Goal: Transaction & Acquisition: Subscribe to service/newsletter

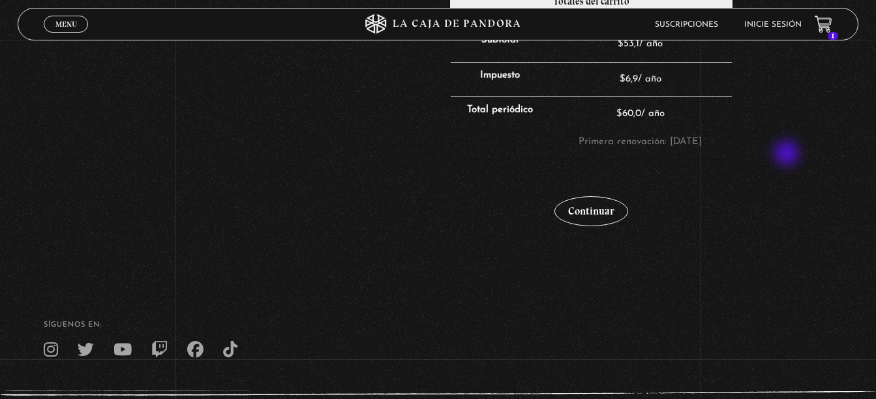
scroll to position [391, 0]
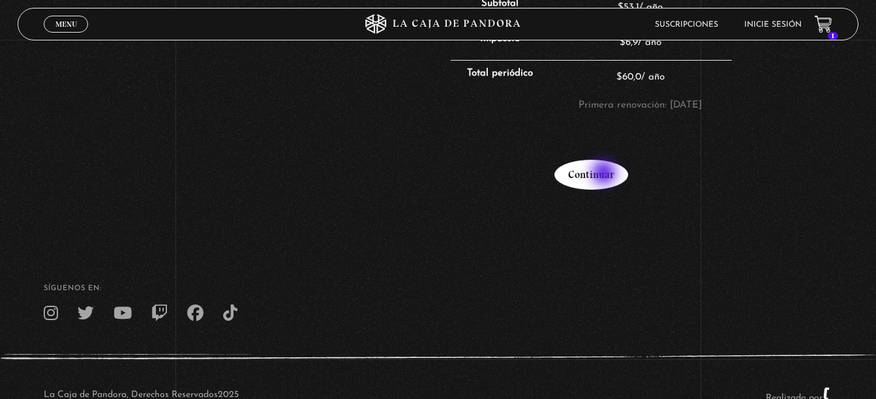
click at [605, 174] on link "Continuar" at bounding box center [591, 175] width 74 height 30
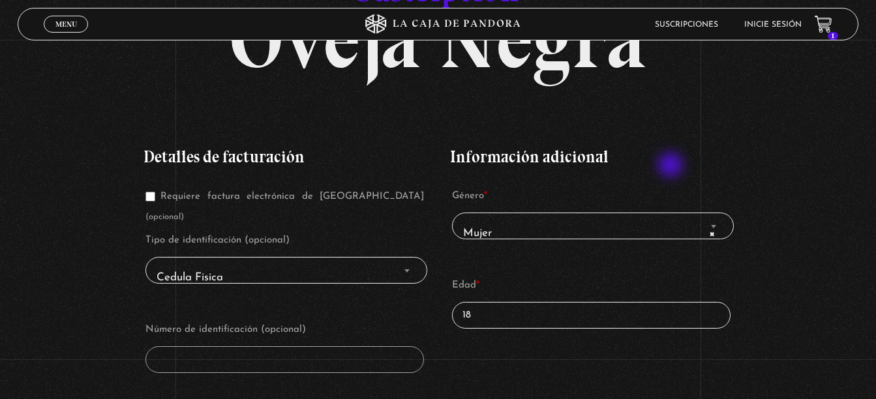
scroll to position [196, 0]
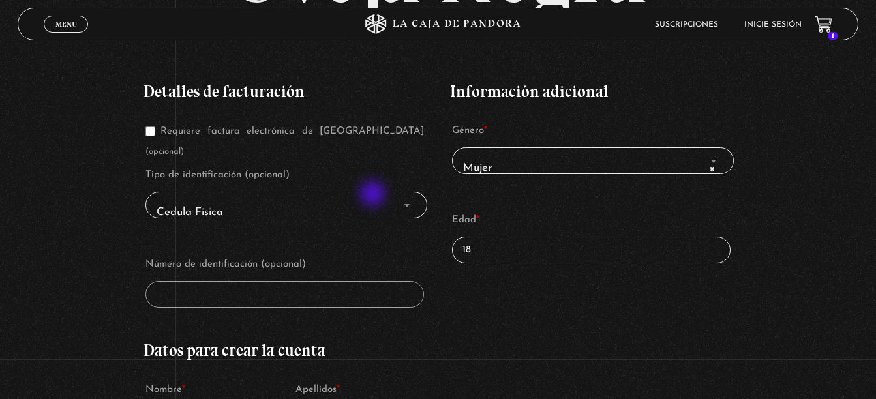
click at [376, 198] on span "Cedula Fisica" at bounding box center [286, 212] width 270 height 29
click at [382, 198] on span "Cedula Fisica" at bounding box center [286, 212] width 270 height 29
click at [550, 243] on input "18" at bounding box center [591, 250] width 279 height 27
drag, startPoint x: 550, startPoint y: 243, endPoint x: 429, endPoint y: 240, distance: 120.7
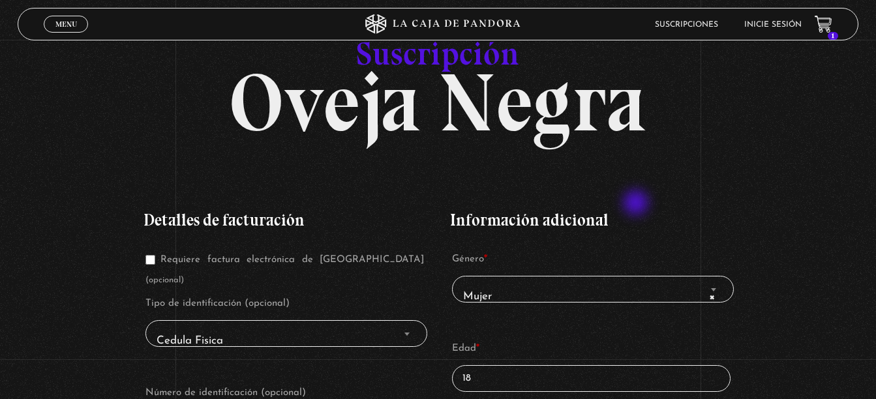
scroll to position [130, 0]
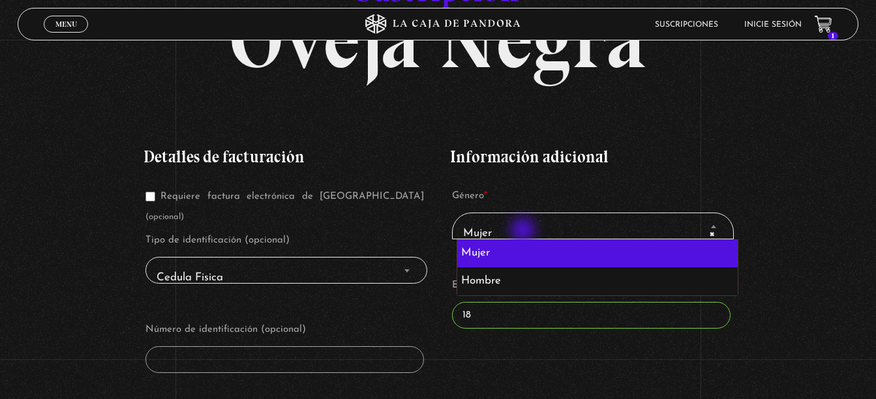
click at [524, 232] on span "× Mujer" at bounding box center [593, 233] width 270 height 29
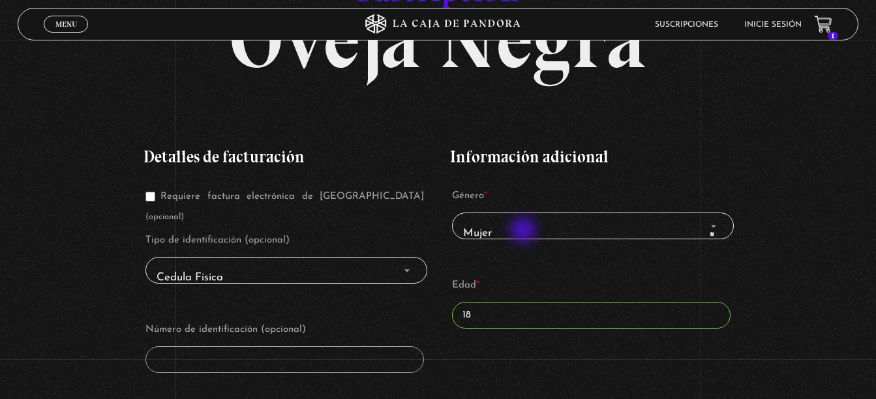
click at [524, 232] on span "× Mujer" at bounding box center [593, 233] width 270 height 29
click at [503, 309] on input "18" at bounding box center [591, 315] width 279 height 27
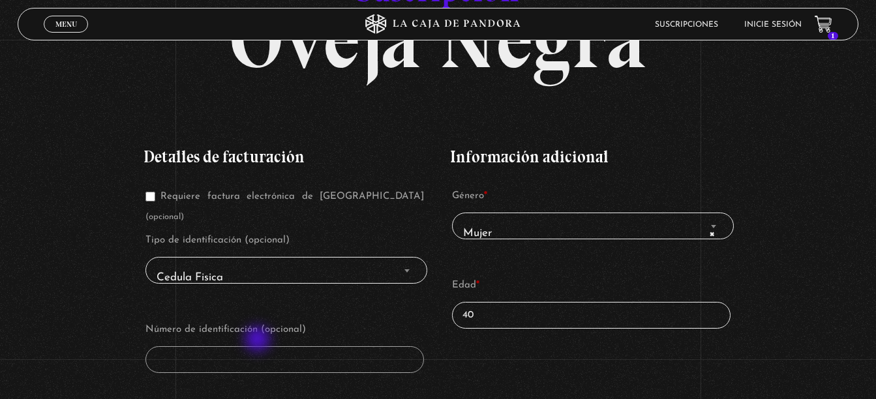
type input "40"
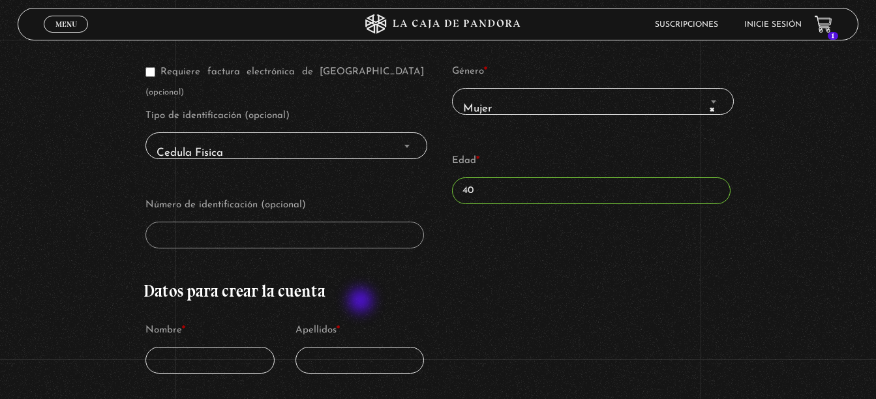
scroll to position [261, 0]
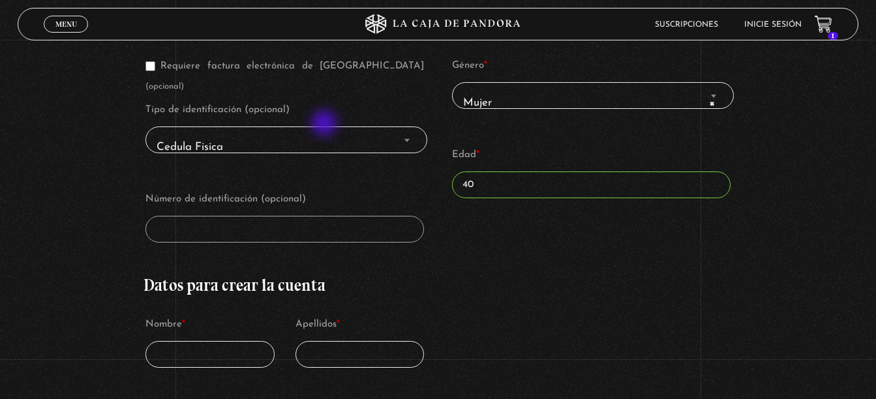
click at [326, 132] on span "Cedula Fisica" at bounding box center [286, 146] width 270 height 29
click at [155, 65] on input "Requiere factura electrónica de Costa Rica (opcional)" at bounding box center [150, 66] width 10 height 10
click at [230, 216] on input "Número de identificación *" at bounding box center [284, 229] width 279 height 27
click at [157, 70] on label "Requiere factura electrónica de Costa Rica (opcional)" at bounding box center [284, 76] width 279 height 30
click at [155, 70] on input "Requiere factura electrónica de Costa Rica (opcional)" at bounding box center [150, 66] width 10 height 10
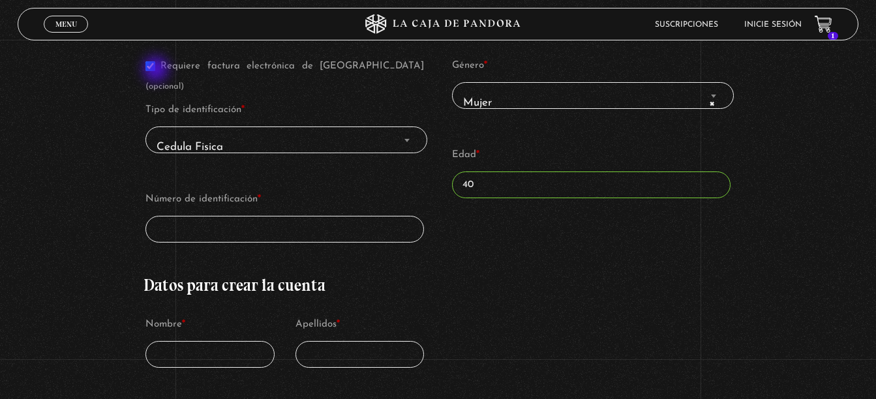
checkbox input "false"
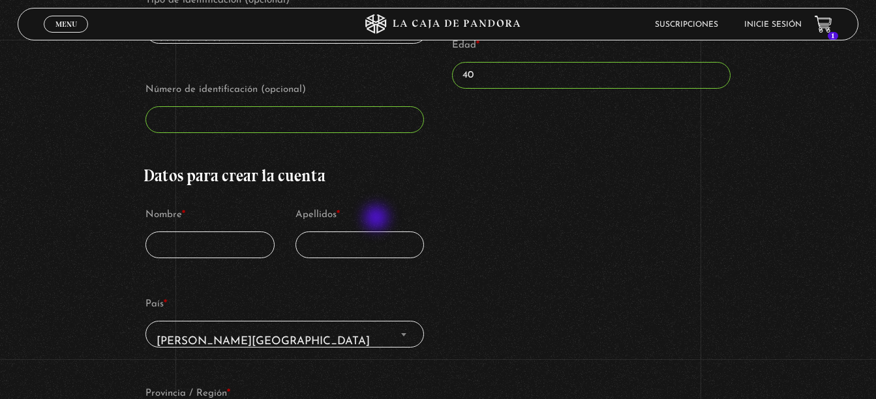
scroll to position [391, 0]
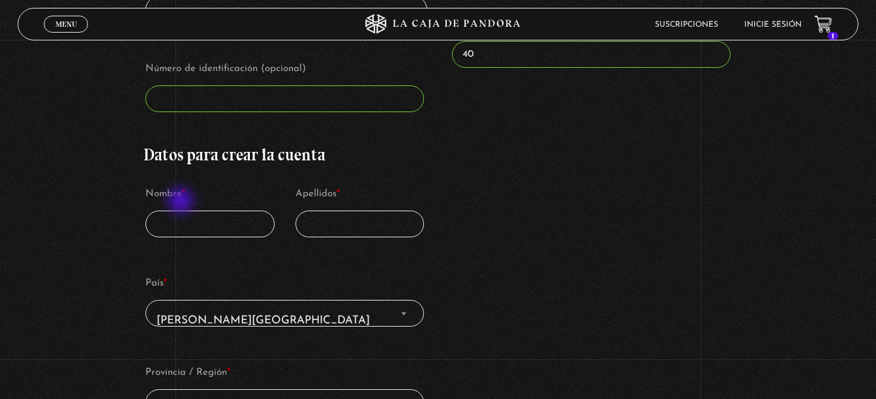
click at [182, 211] on input "Nombre *" at bounding box center [209, 224] width 129 height 27
type input "[US_STATE]"
type input "[PERSON_NAME]"
type input "+50685688920"
type input "[EMAIL_ADDRESS][DOMAIN_NAME]"
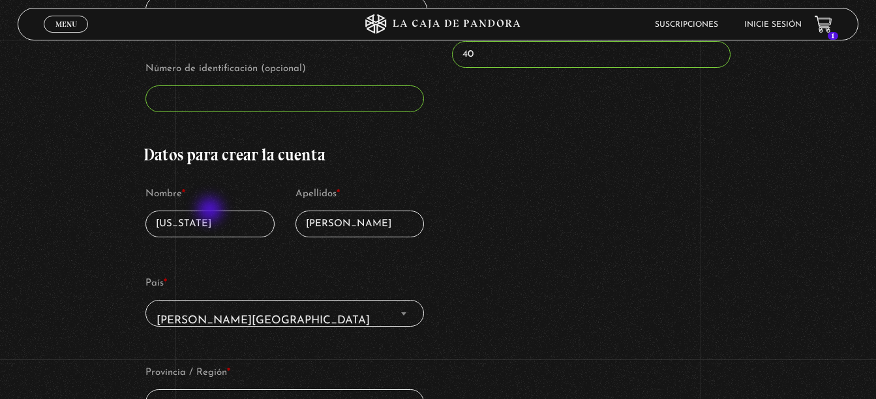
type input "[EMAIL_ADDRESS][DOMAIN_NAME]"
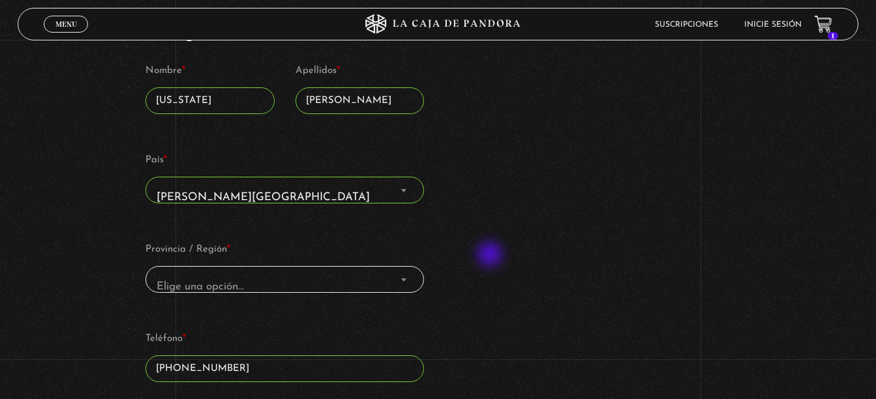
scroll to position [522, 0]
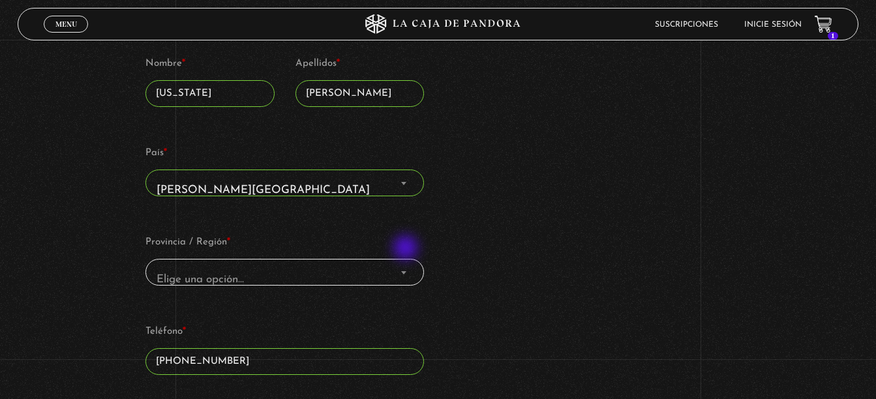
click at [406, 264] on span "Provincia / Región" at bounding box center [403, 272] width 13 height 17
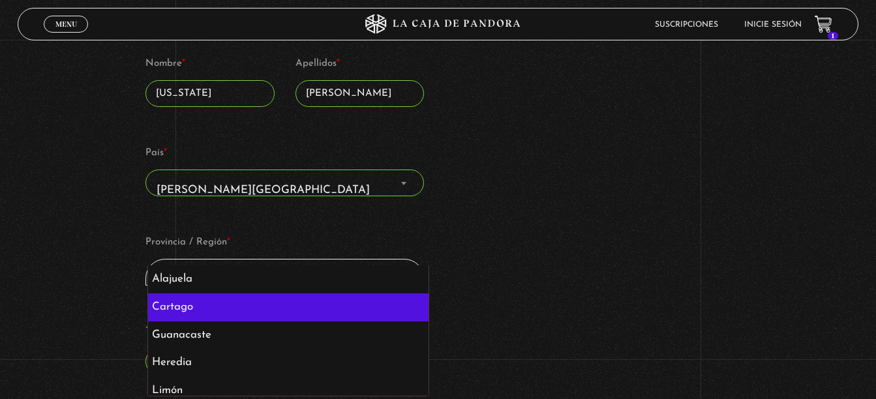
select select "CR-C"
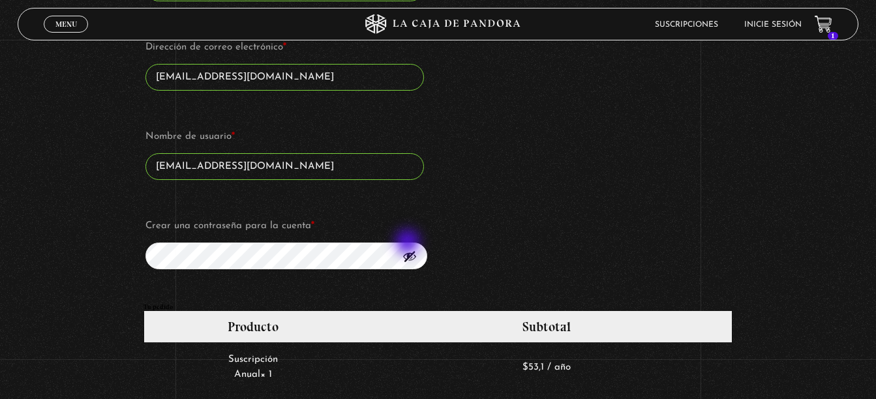
scroll to position [913, 0]
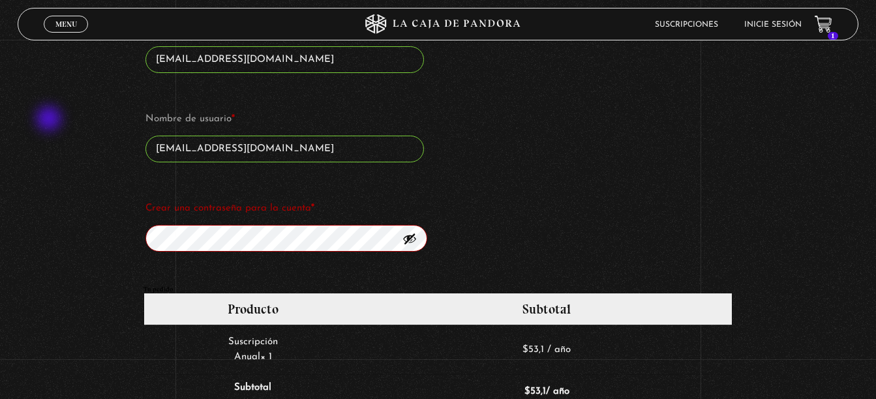
click at [50, 120] on div "Suscripción Oveja Negra Si ya eres cliente, por favor, rellena tus datos a cont…" at bounding box center [438, 88] width 876 height 1844
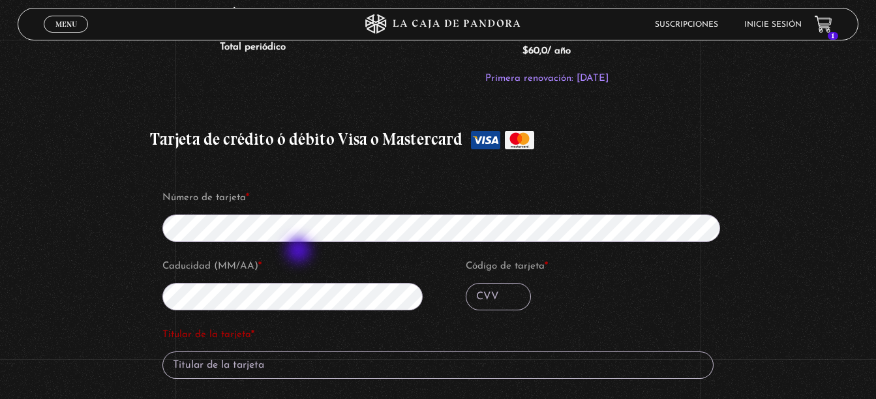
scroll to position [1370, 0]
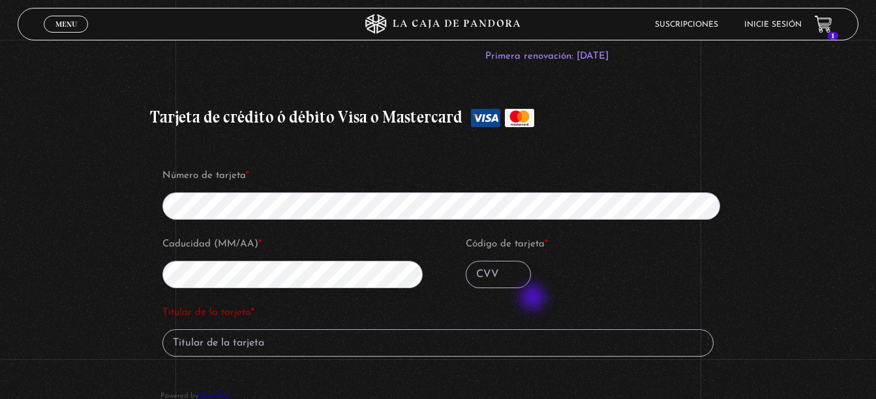
click at [526, 303] on label "Titular de la tarjeta *" at bounding box center [437, 313] width 551 height 20
click at [526, 329] on input "Titular de la tarjeta *" at bounding box center [437, 342] width 551 height 27
click at [485, 263] on input "Código de tarjeta *" at bounding box center [498, 274] width 65 height 27
type input "193"
click at [339, 329] on input "Titular de la tarjeta *" at bounding box center [437, 342] width 551 height 27
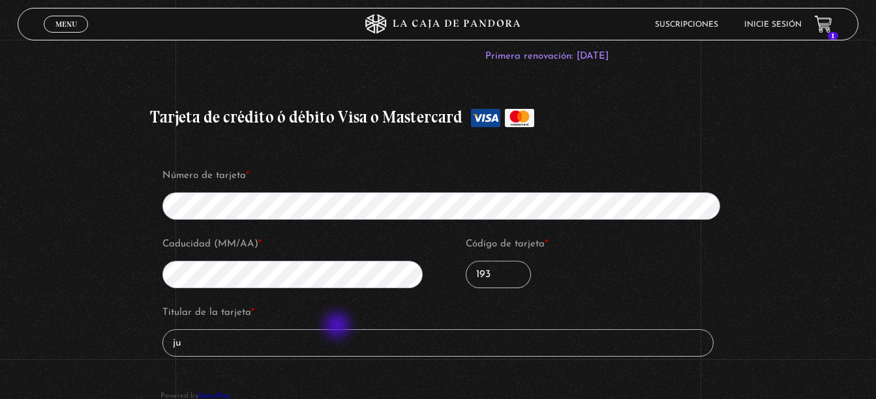
type input "j"
type input "JUAN CASTRO CARDENAS"
click at [466, 362] on fieldset "Titular de la tarjeta * JUAN CASTRO CARDENAS Guardar método de pago en mi cuent…" at bounding box center [437, 342] width 555 height 83
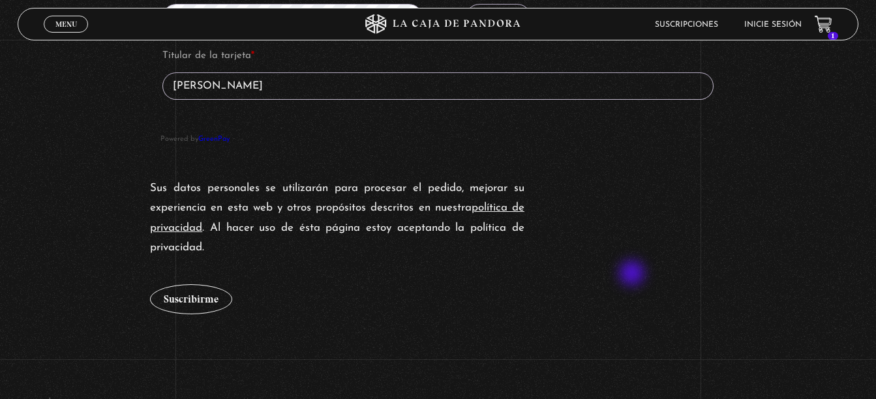
scroll to position [1696, 0]
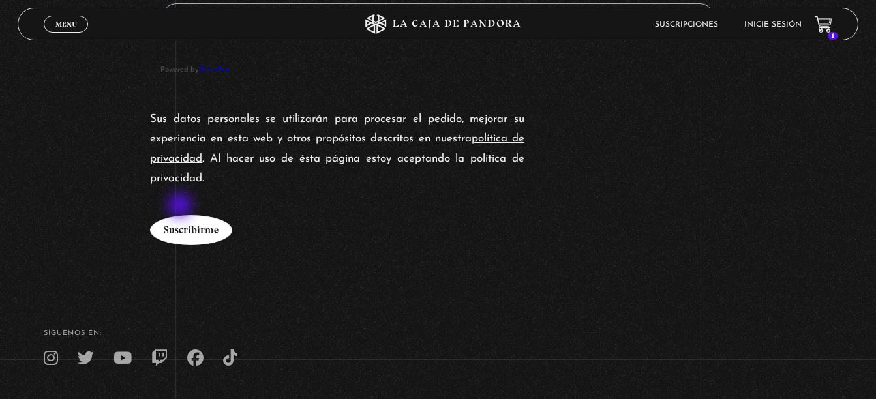
click at [183, 215] on button "Suscribirme" at bounding box center [191, 230] width 82 height 30
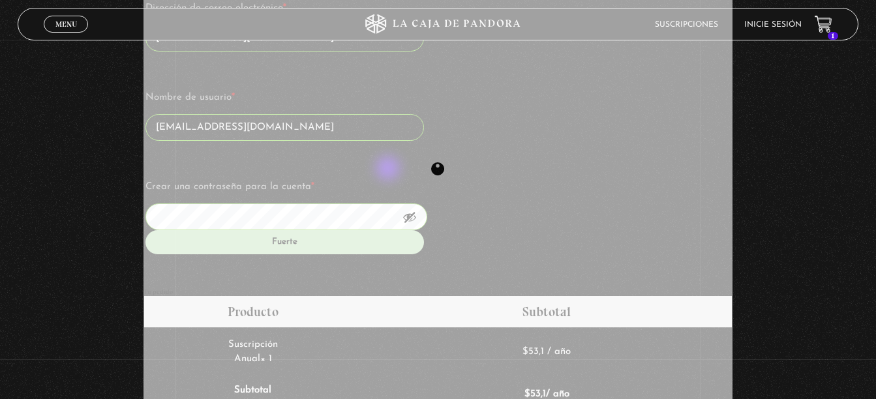
scroll to position [913, 0]
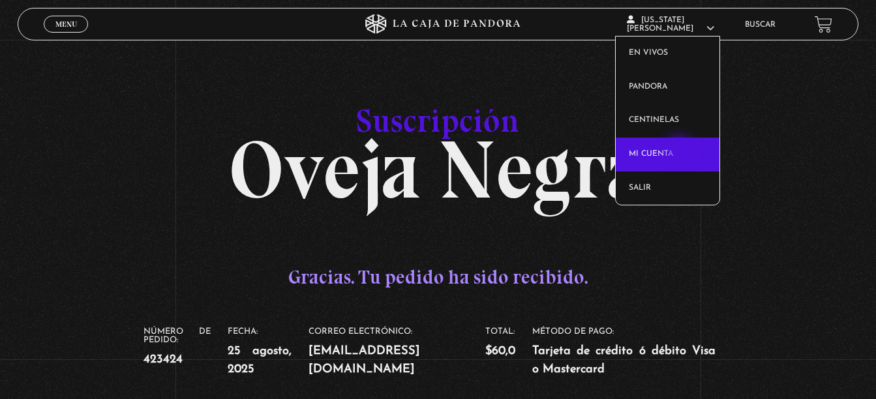
click at [680, 151] on link "Mi cuenta" at bounding box center [668, 155] width 104 height 34
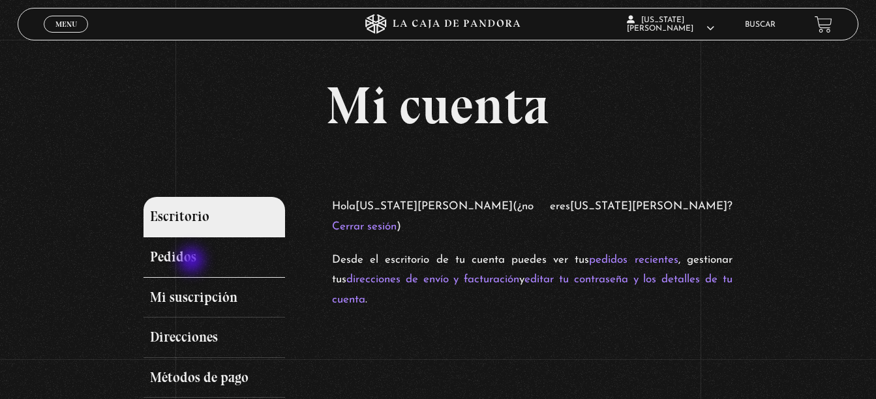
click at [193, 261] on link "Pedidos" at bounding box center [215, 257] width 142 height 40
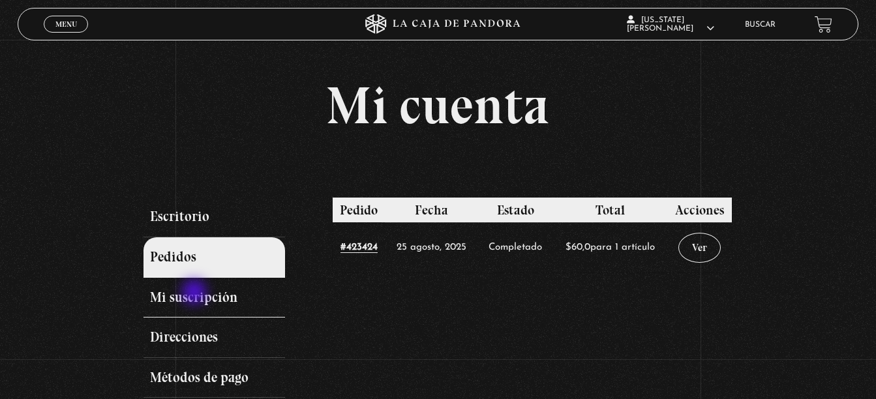
click at [196, 294] on link "Mi suscripción" at bounding box center [215, 298] width 142 height 40
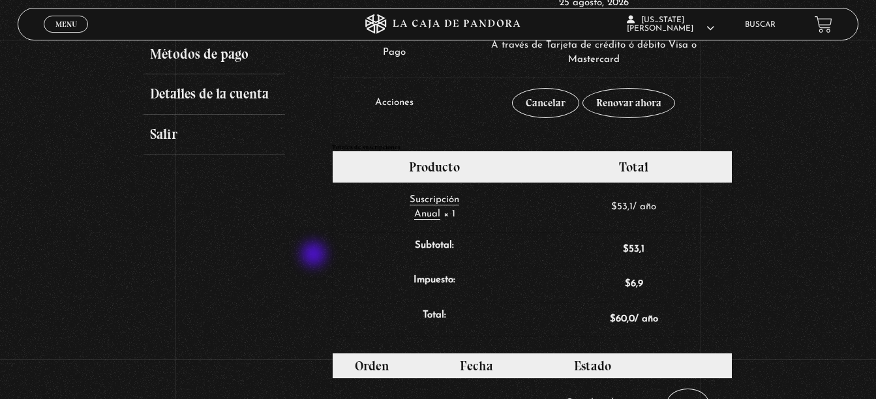
scroll to position [130, 0]
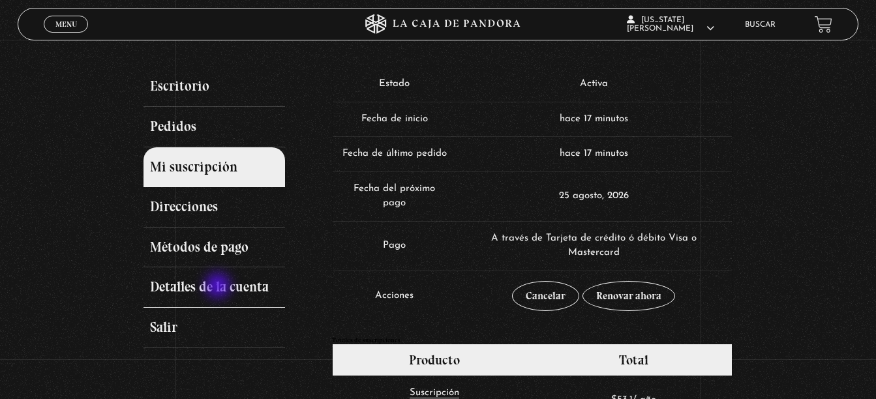
click at [219, 286] on link "Detalles de la cuenta" at bounding box center [215, 287] width 142 height 40
